Goal: Transaction & Acquisition: Download file/media

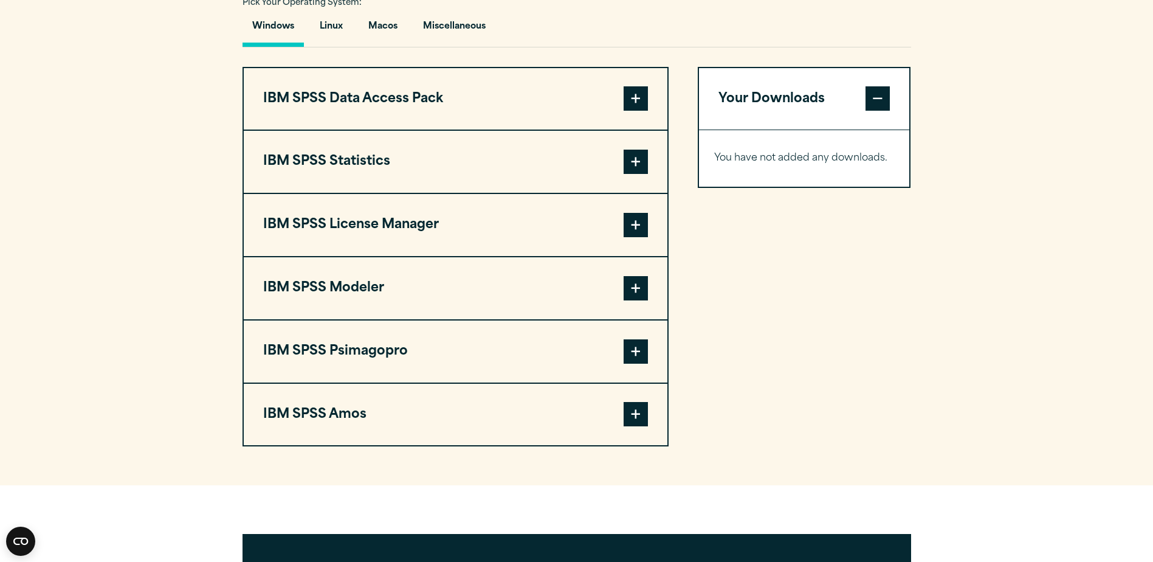
scroll to position [912, 0]
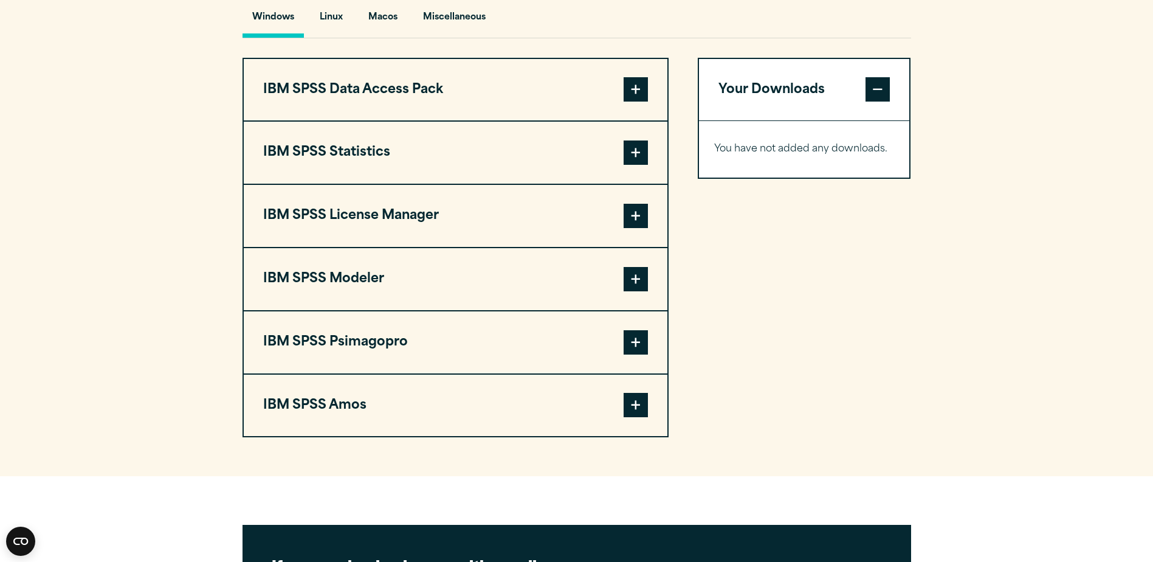
click at [636, 417] on span at bounding box center [636, 405] width 24 height 24
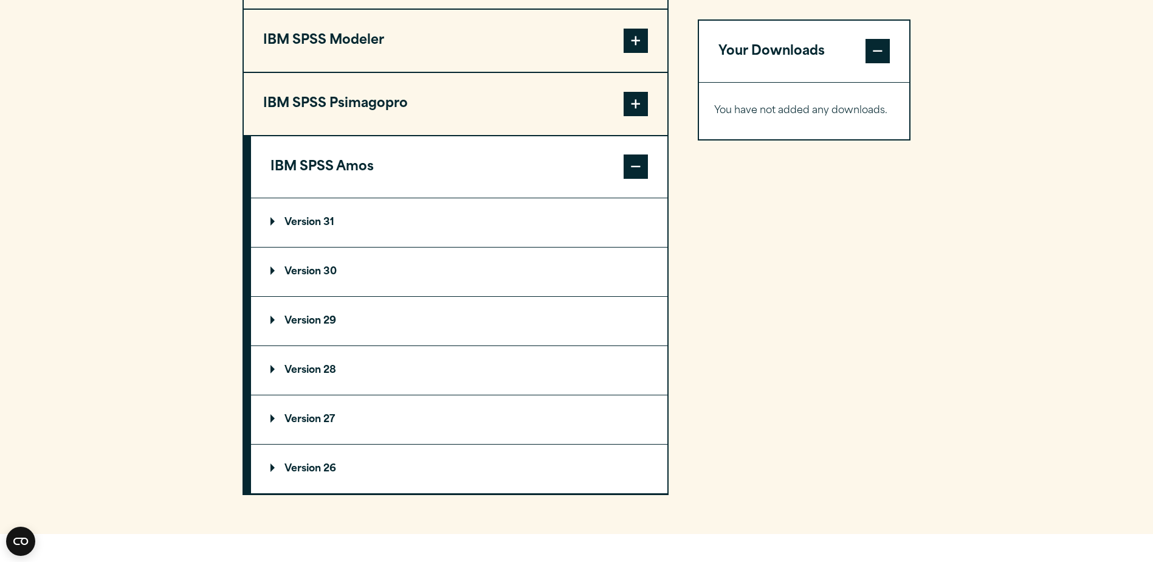
scroll to position [1155, 0]
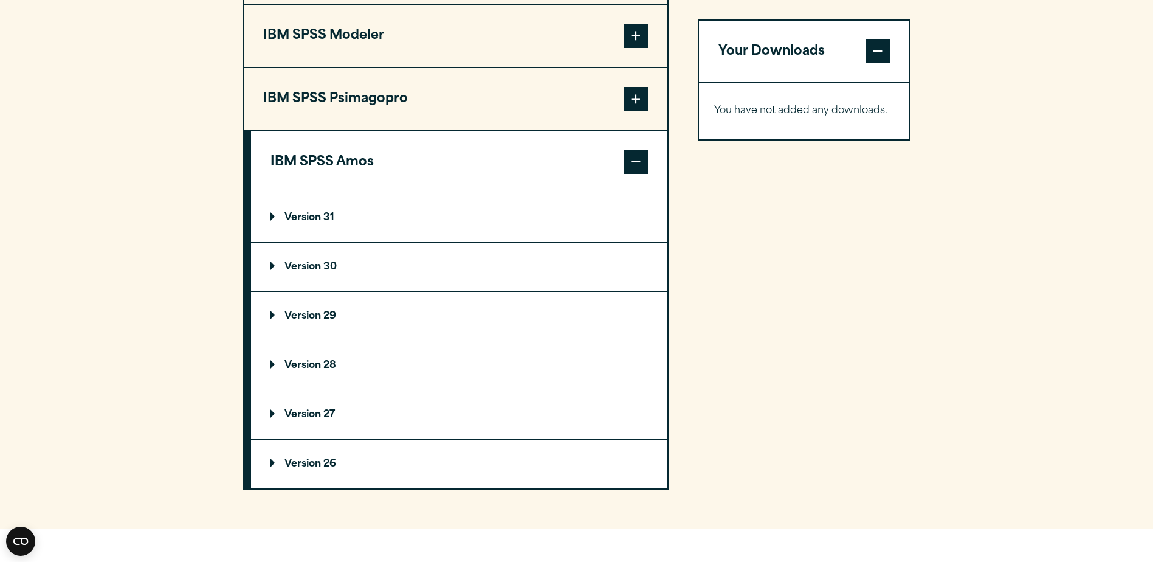
click at [304, 223] on p "Version 31" at bounding box center [303, 218] width 64 height 10
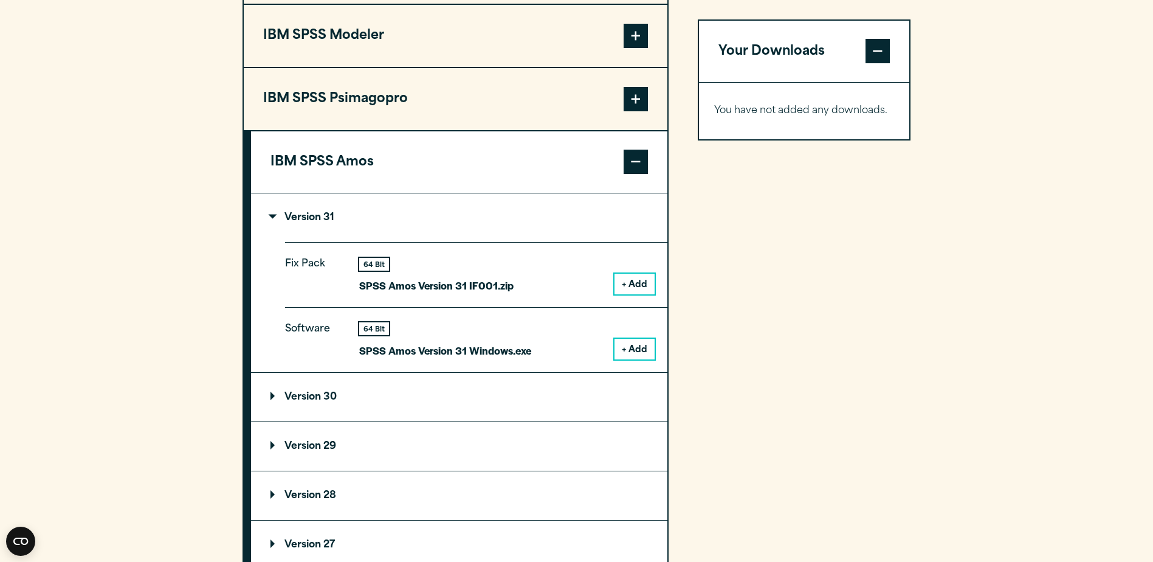
click at [623, 359] on button "+ Add" at bounding box center [635, 349] width 40 height 21
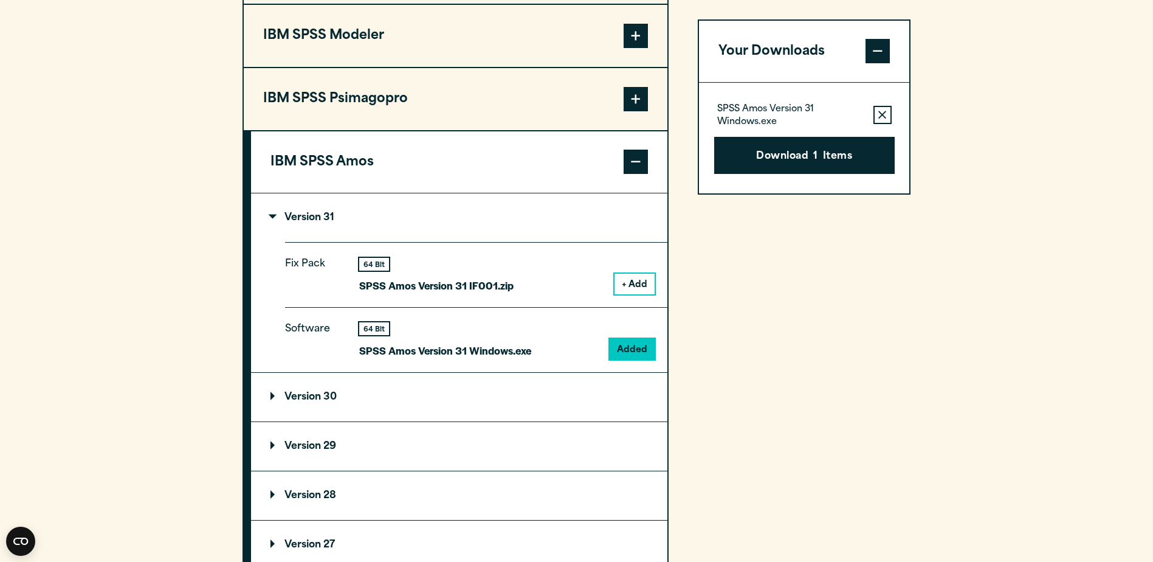
click at [624, 294] on button "+ Add" at bounding box center [635, 284] width 40 height 21
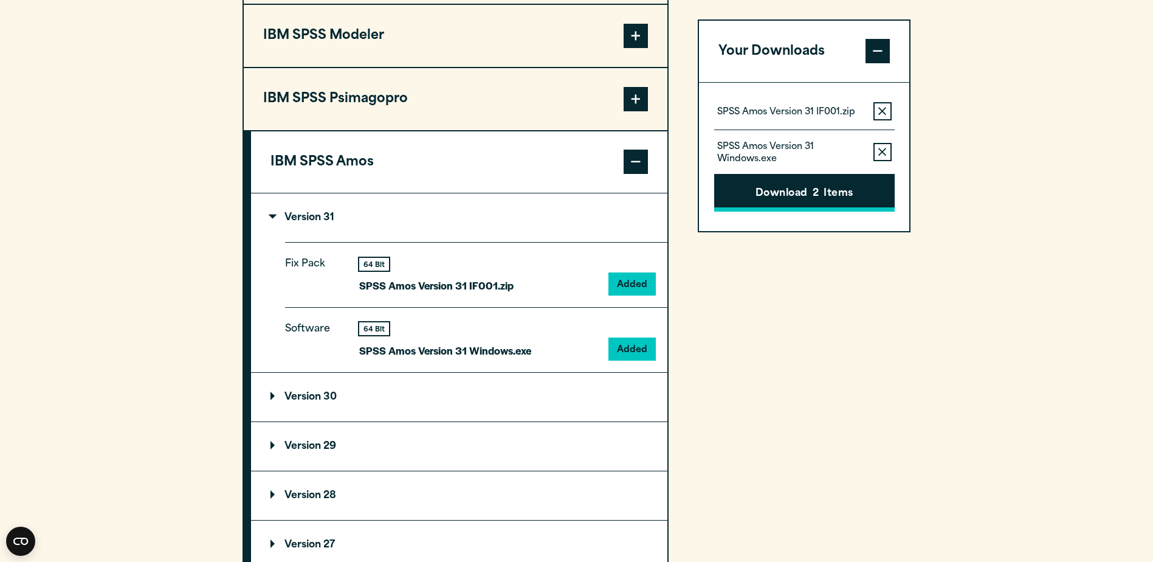
click at [838, 190] on button "Download 2 Items" at bounding box center [804, 194] width 181 height 38
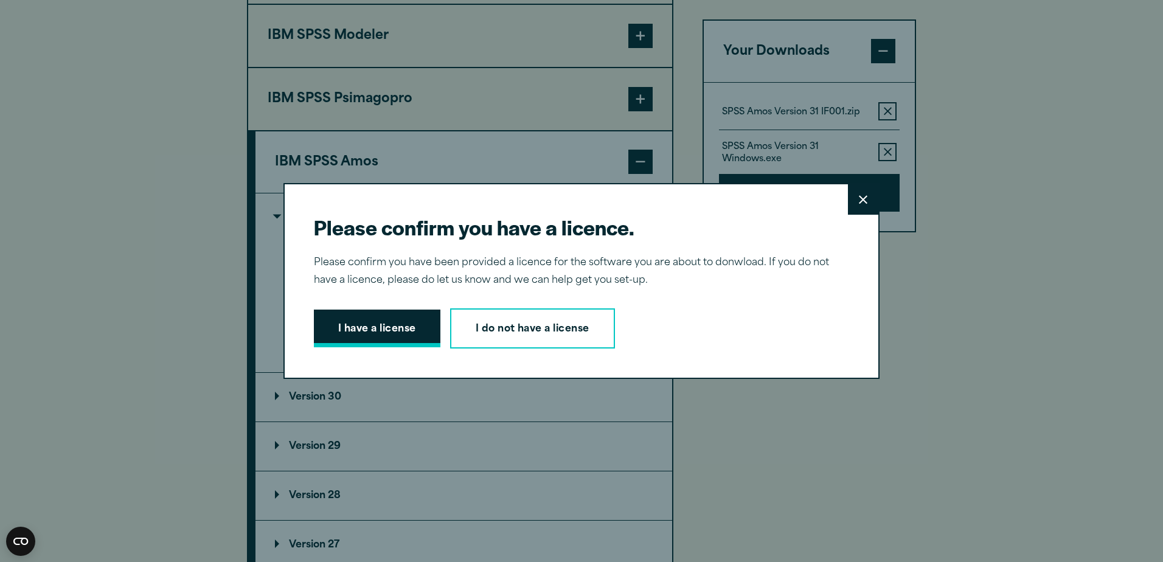
click at [365, 331] on button "I have a license" at bounding box center [377, 328] width 126 height 38
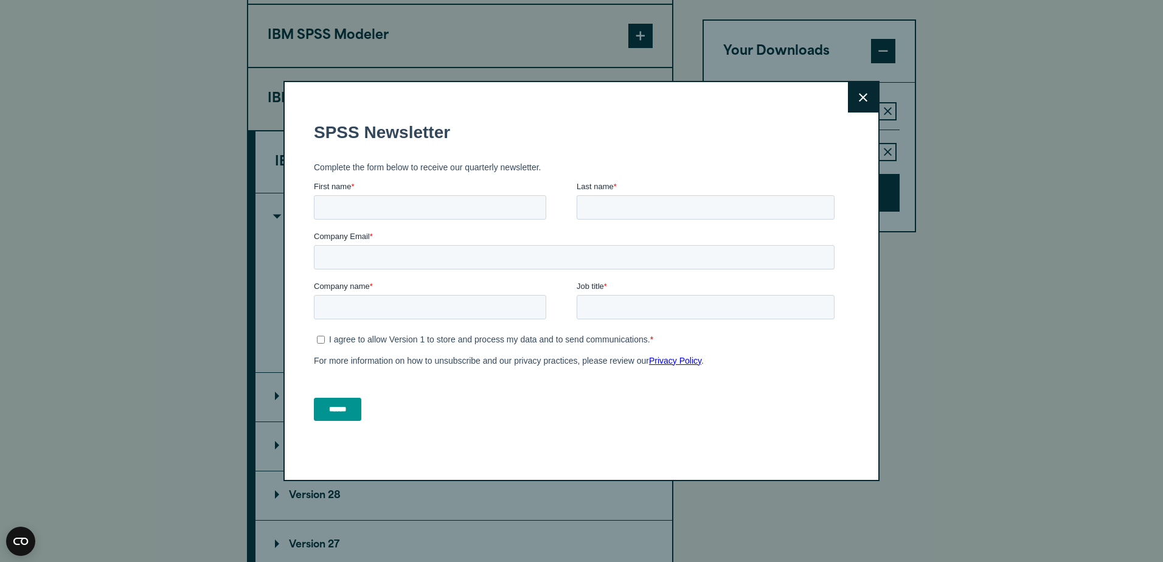
click at [859, 95] on icon at bounding box center [863, 97] width 9 height 9
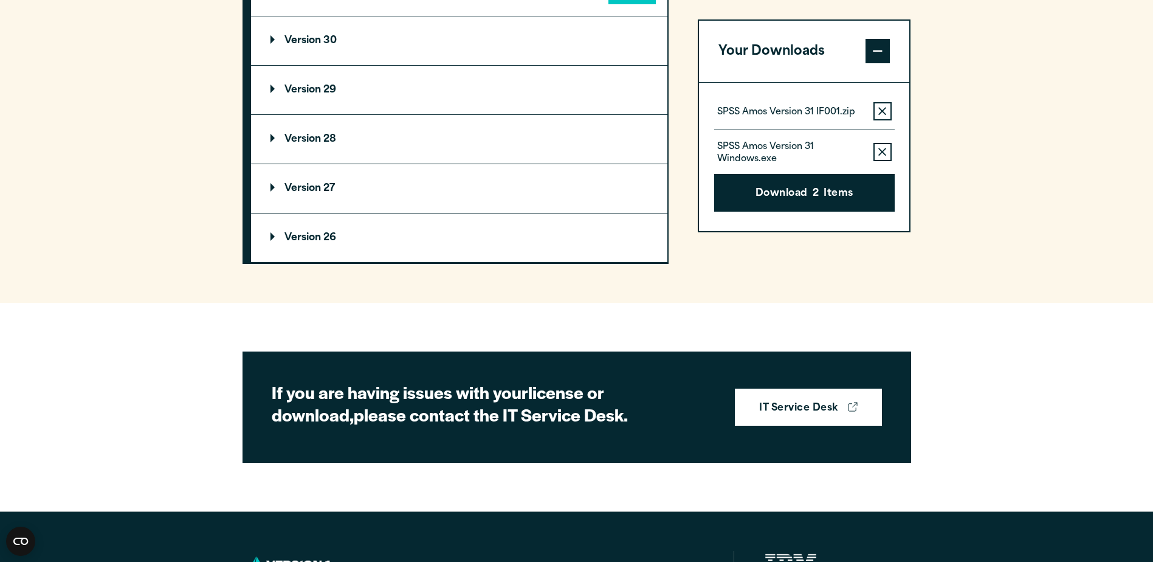
scroll to position [1216, 0]
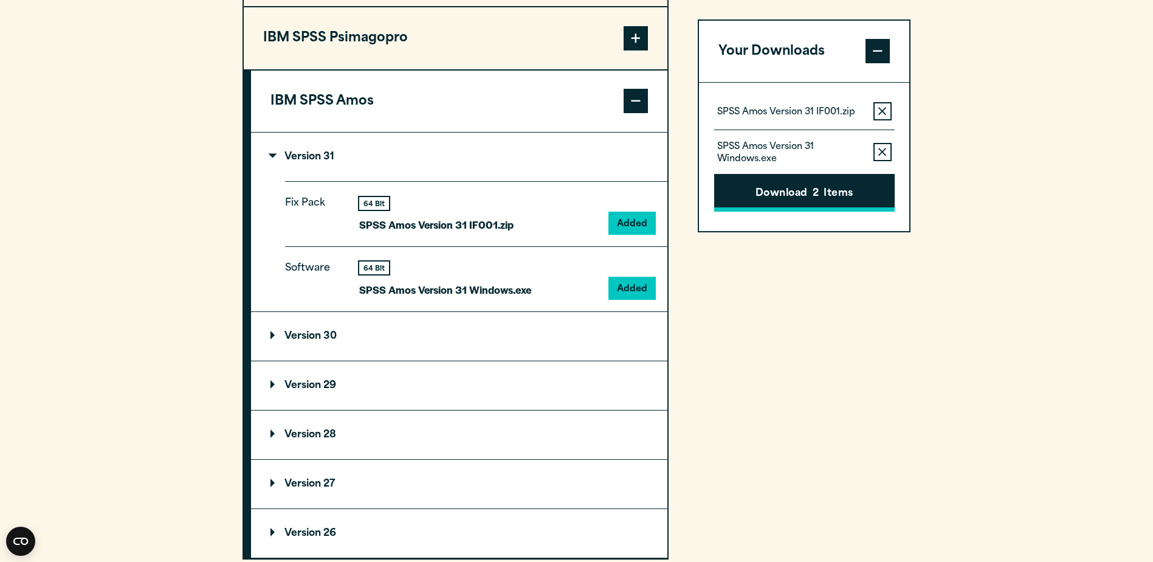
click at [812, 193] on button "Download 2 Items" at bounding box center [804, 194] width 181 height 38
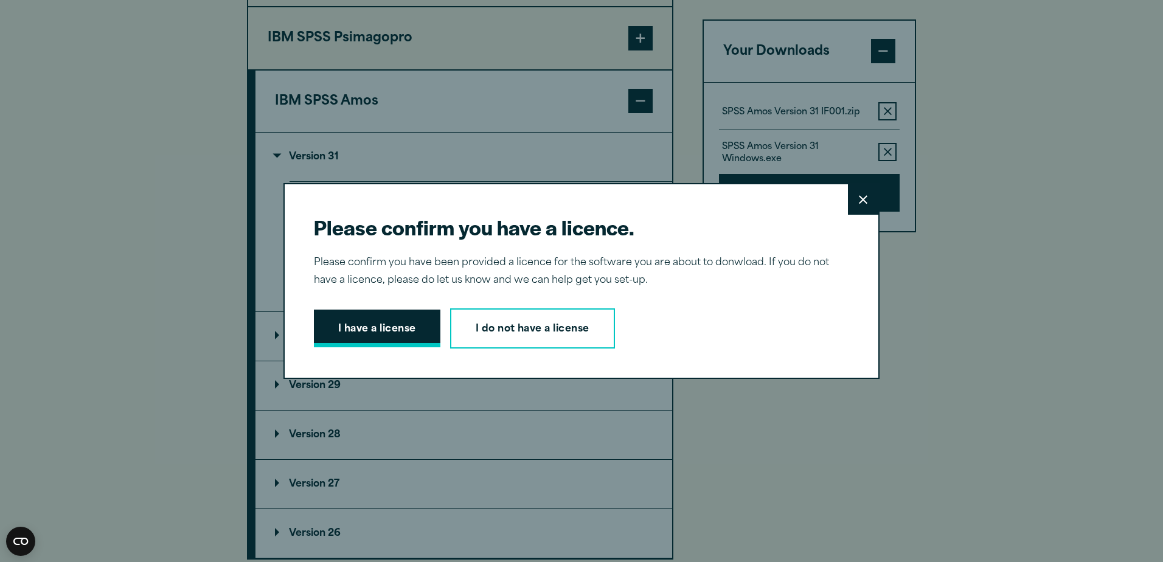
click at [381, 328] on button "I have a license" at bounding box center [377, 328] width 126 height 38
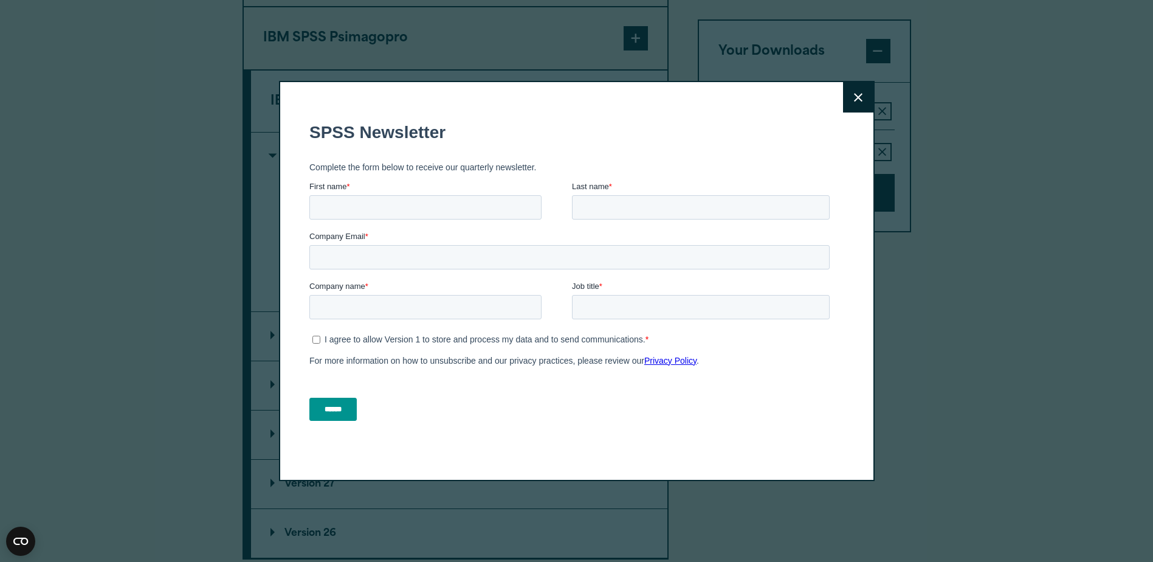
click at [852, 97] on button "Close" at bounding box center [858, 97] width 30 height 30
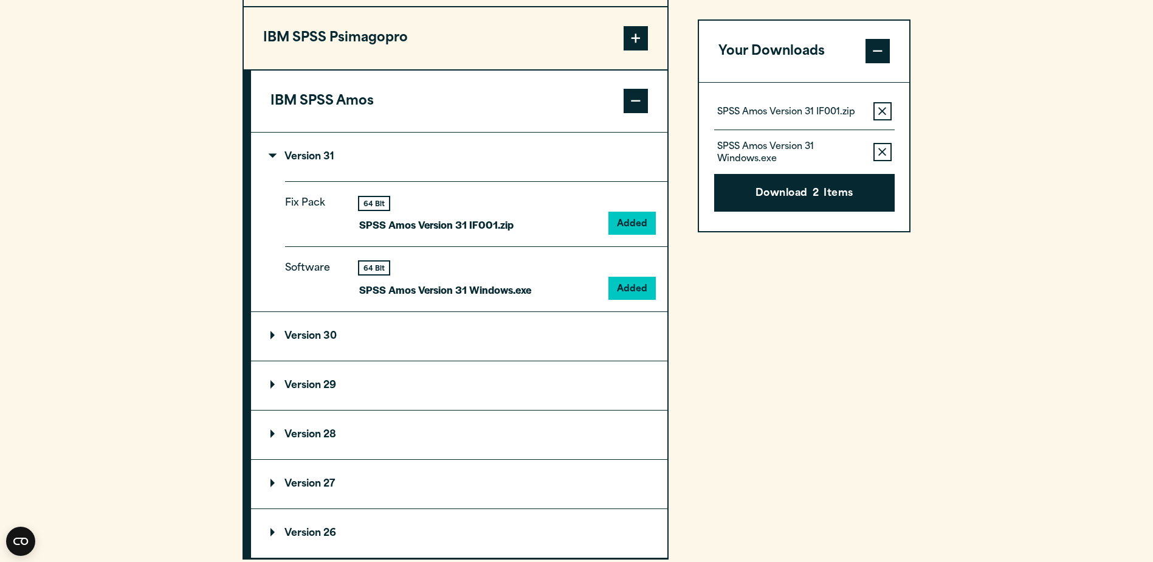
click at [987, 91] on section "Select your software downloads Use the table below to find and navigate to your…" at bounding box center [576, 63] width 1153 height 1071
